Goal: Task Accomplishment & Management: Manage account settings

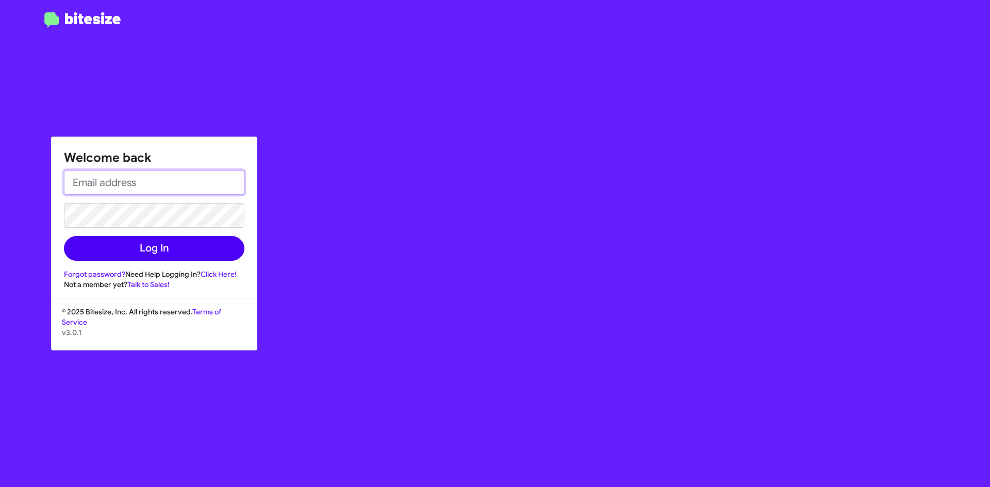
type input "[EMAIL_ADDRESS][DOMAIN_NAME]"
click at [159, 241] on button "Log In" at bounding box center [154, 248] width 180 height 25
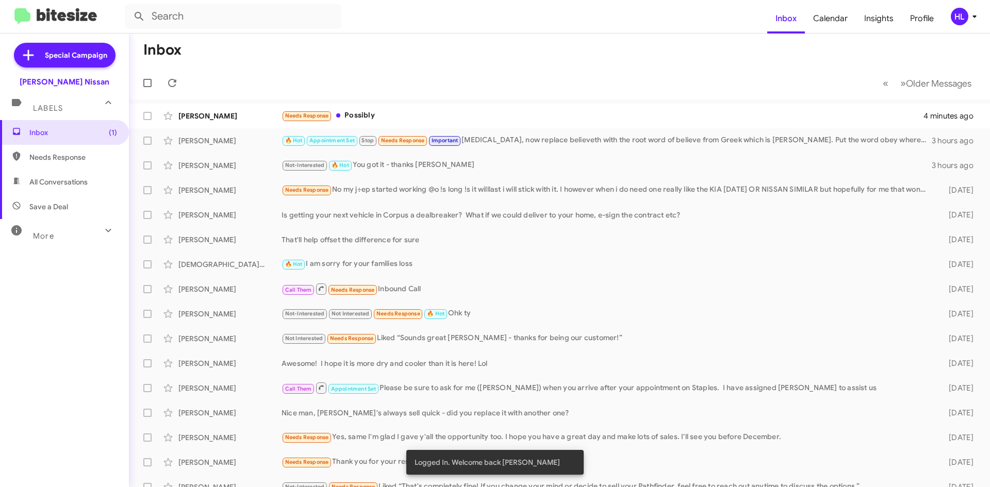
click at [965, 22] on div "HL" at bounding box center [960, 17] width 18 height 18
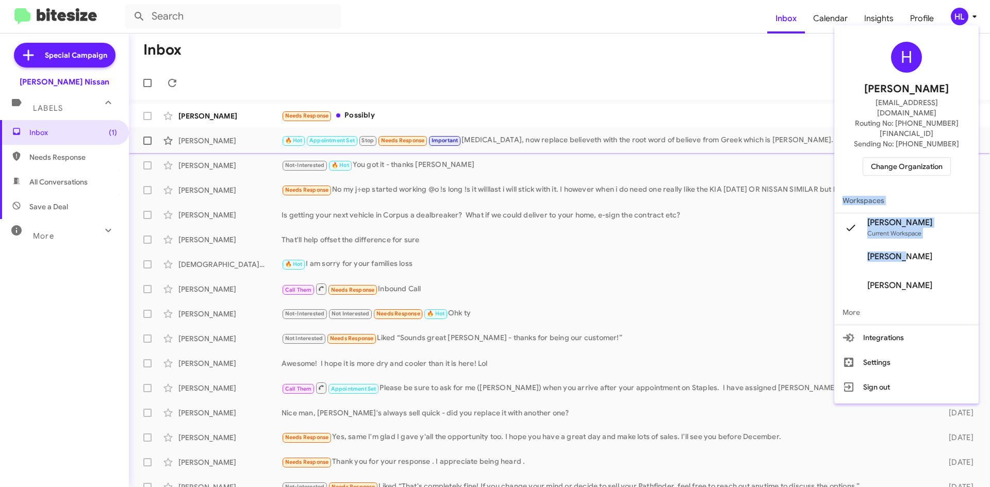
drag, startPoint x: 921, startPoint y: 237, endPoint x: 885, endPoint y: 153, distance: 91.9
click at [882, 155] on div "[PERSON_NAME] [EMAIL_ADDRESS][DOMAIN_NAME] Routing No: [PHONE_NUMBER][FINANCIAL…" at bounding box center [906, 214] width 144 height 370
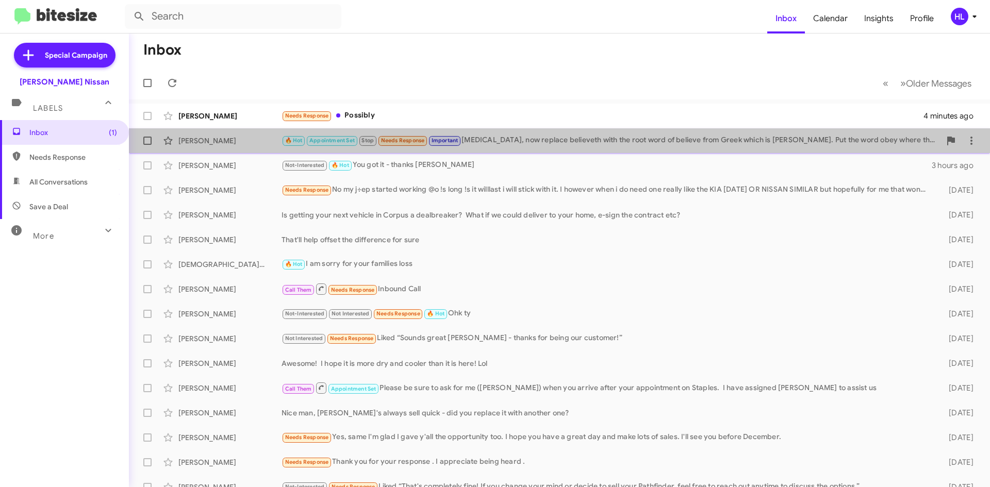
click at [888, 151] on div "[PERSON_NAME] 🔥 Hot Appointment Set Stop Needs Response Important [MEDICAL_DATA…" at bounding box center [559, 140] width 844 height 21
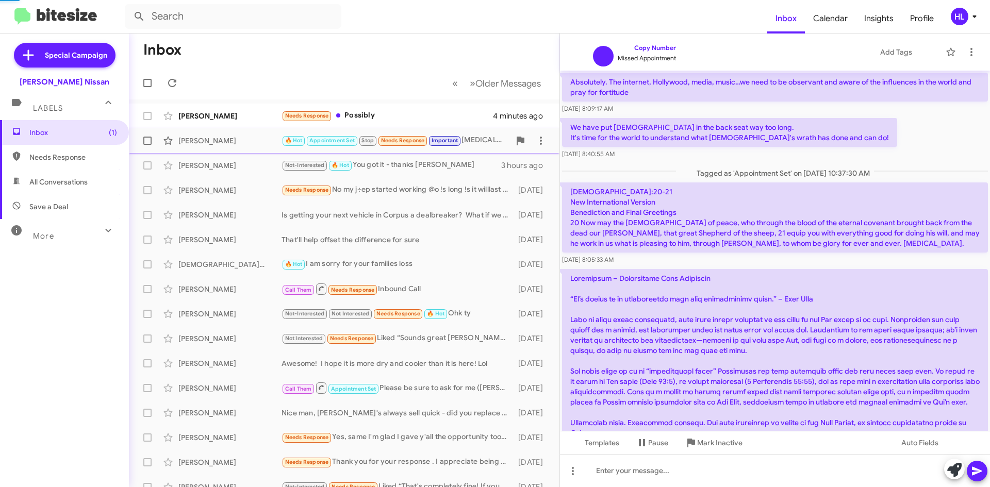
scroll to position [1922, 0]
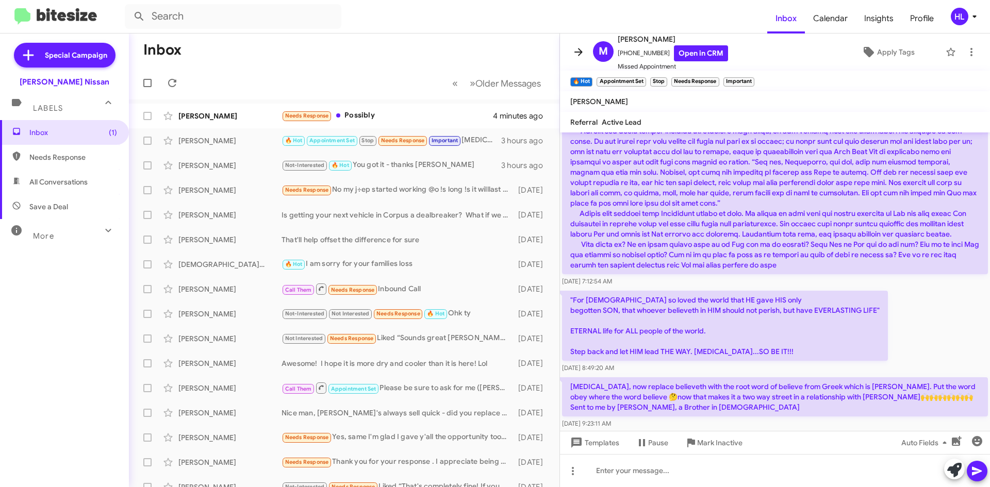
click at [579, 55] on icon at bounding box center [578, 52] width 8 height 8
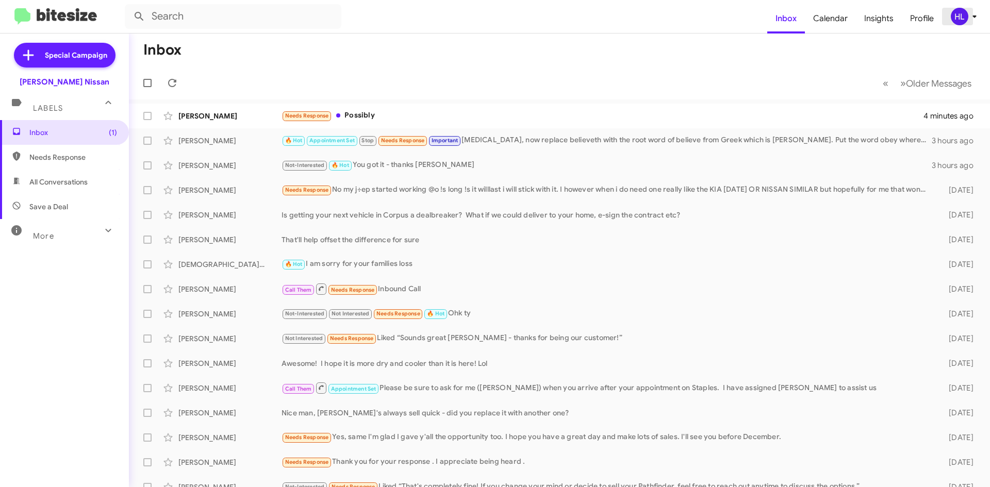
click at [945, 9] on button "HL" at bounding box center [960, 17] width 37 height 18
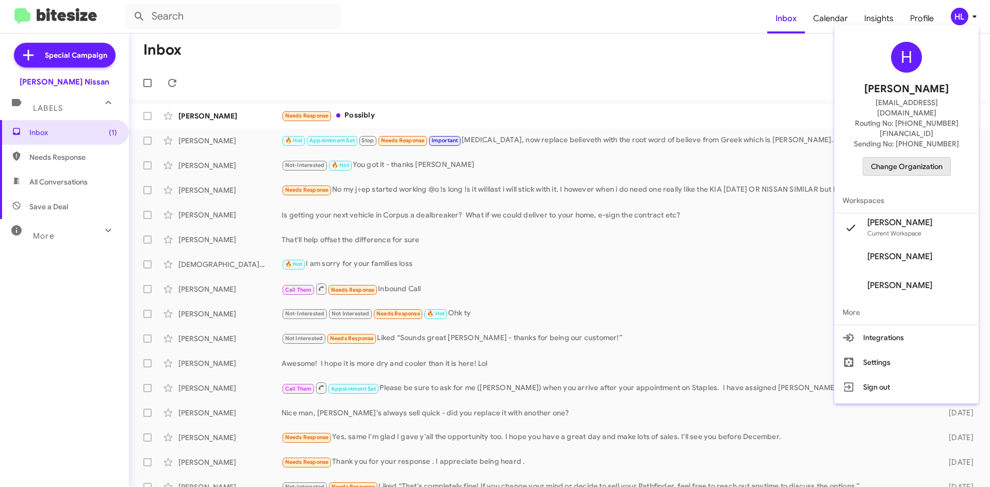
click at [926, 158] on span "Change Organization" at bounding box center [907, 167] width 72 height 18
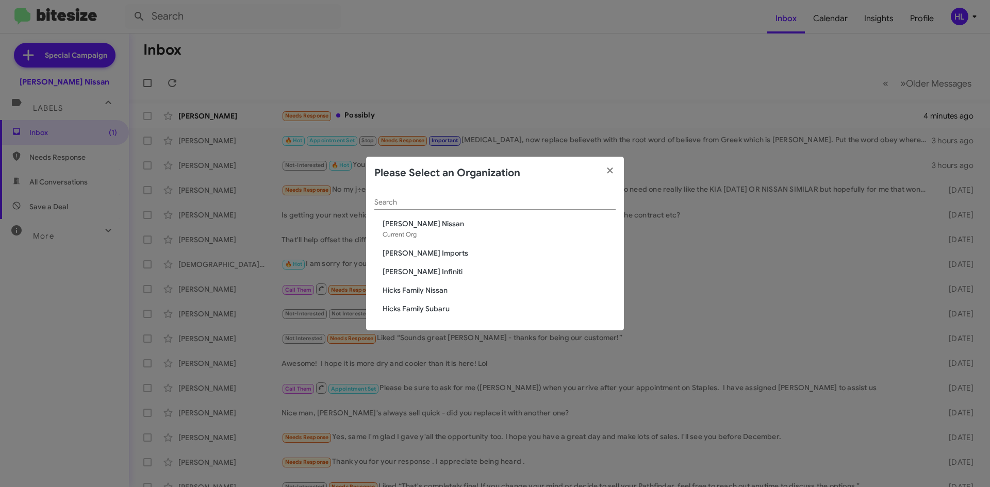
click at [419, 271] on span "[PERSON_NAME] Infiniti" at bounding box center [499, 272] width 233 height 10
